Goal: Check status: Check status

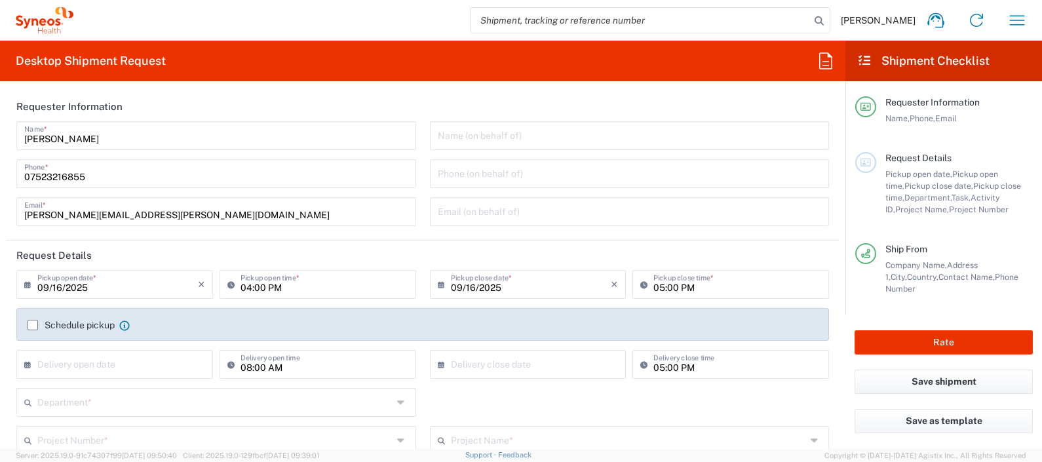
type input "Department"
type input "United Kingdom"
type input "England"
type input "Syneos Health UK Limited"
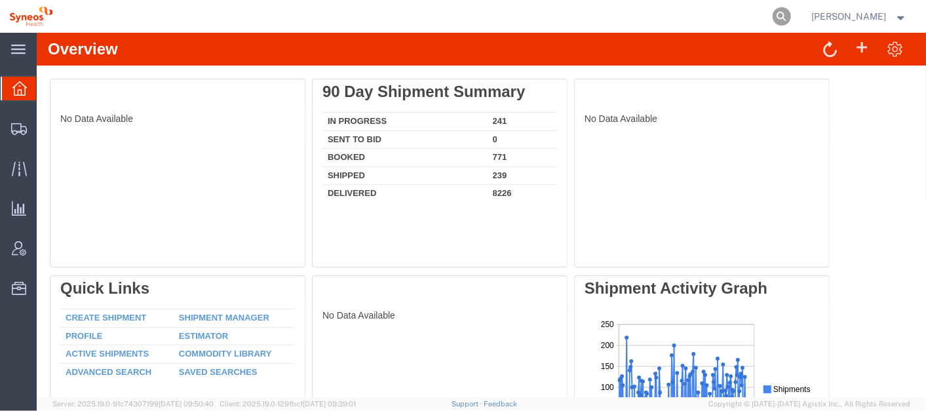
click at [793, 16] on form at bounding box center [782, 16] width 21 height 33
click at [791, 16] on icon at bounding box center [782, 16] width 18 height 18
paste input "283315019641"
type input "283315019641"
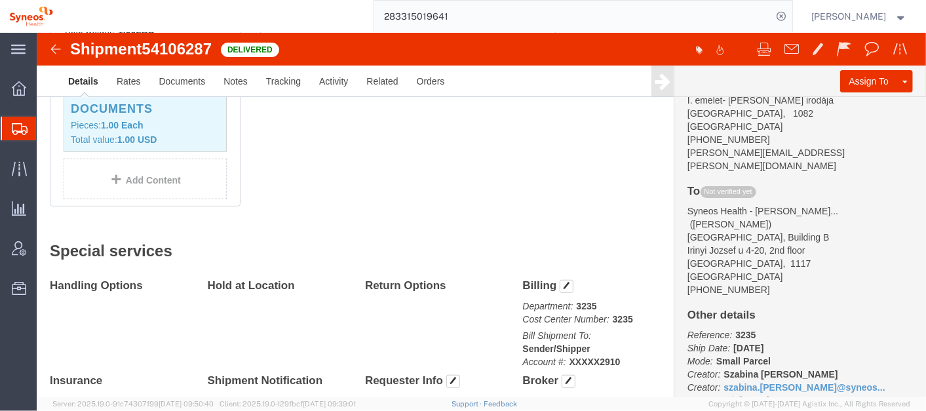
scroll to position [462, 0]
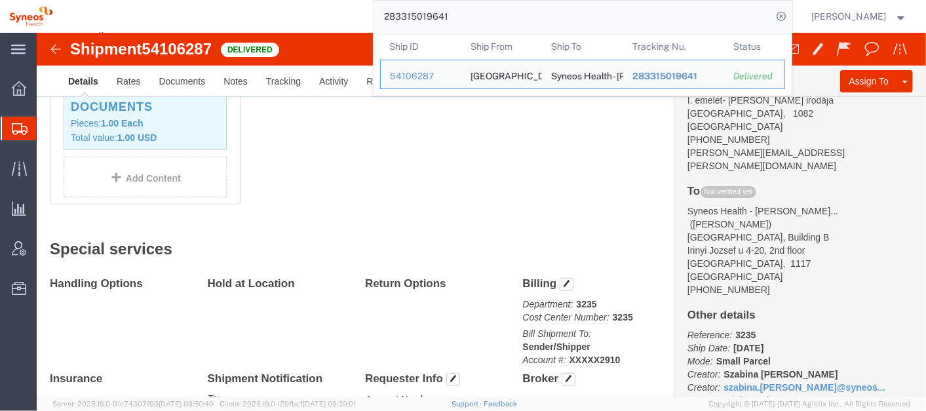
click div "1 Envelope Total weight: 1.00 LBS Tracking: 283315019641 Dimensions: L 9.50 x W…"
click at [448, 18] on input "283315019641" at bounding box center [573, 16] width 398 height 31
click at [449, 18] on input "283315019641" at bounding box center [573, 16] width 398 height 31
click div "1 Envelope Total weight: 1.00 LBS Tracking: 283315019641 Dimensions: L 9.50 x W…"
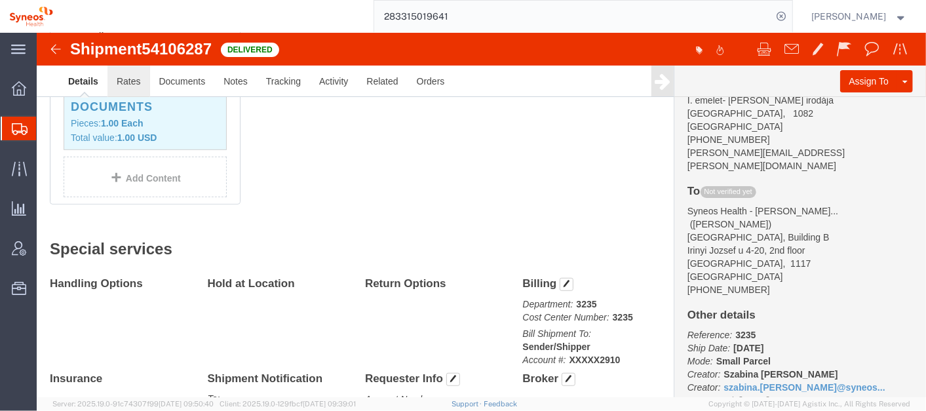
click link "Rates"
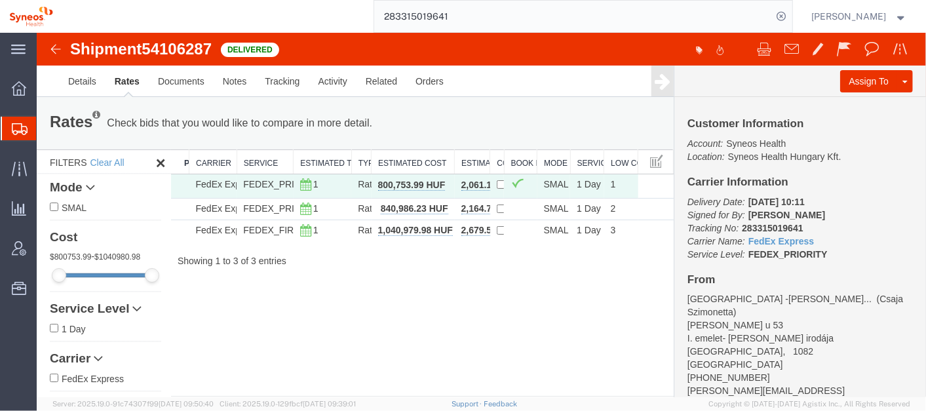
drag, startPoint x: 476, startPoint y: 151, endPoint x: 544, endPoint y: 149, distance: 68.2
click at [544, 149] on div "Search: Preferred Carrier Carrier Service Estimated Transit Type Estimated Cost…" at bounding box center [421, 208] width 503 height 118
